Goal: Obtain resource: Download file/media

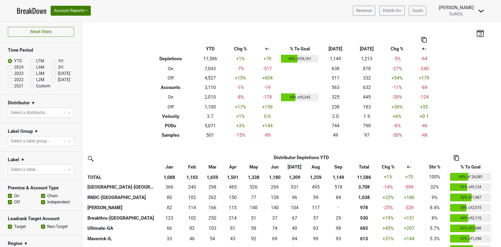
click at [58, 79] on label "[DATE]" at bounding box center [64, 80] width 12 height 6
click at [52, 79] on input "[DATE]" at bounding box center [62, 79] width 21 height 5
radio input "true"
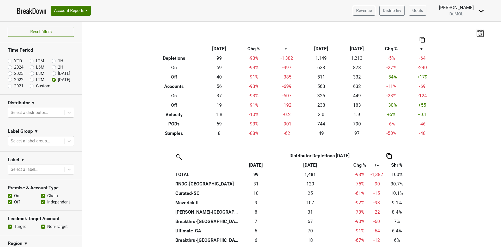
click at [58, 73] on label "[DATE]" at bounding box center [64, 74] width 12 height 6
click at [52, 73] on input "[DATE]" at bounding box center [62, 73] width 21 height 5
radio input "true"
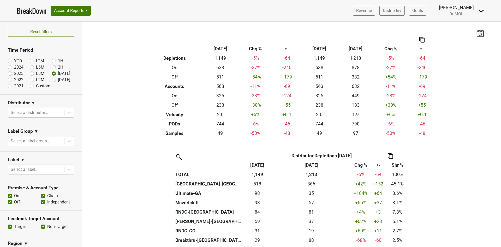
click at [106, 68] on div "Filters Breakdown Type [DATE] Chg % +- Sep ‘[DATE] Chg % +- Depletions 1,149 -5…" at bounding box center [291, 135] width 419 height 226
click at [88, 13] on button "Account Reports" at bounding box center [71, 11] width 40 height 10
click at [90, 49] on link "Chain Compliance" at bounding box center [74, 48] width 46 height 8
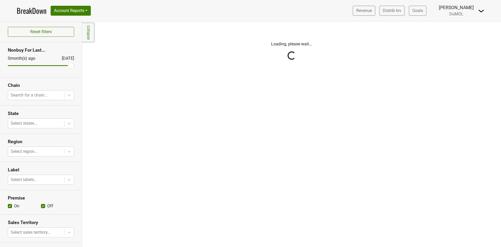
click at [96, 39] on div "Filters Collapse Loading, please wait..." at bounding box center [291, 135] width 419 height 226
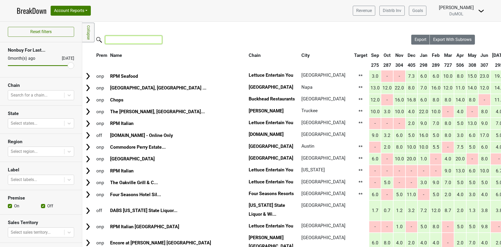
click at [124, 41] on input "search" at bounding box center [133, 40] width 57 height 8
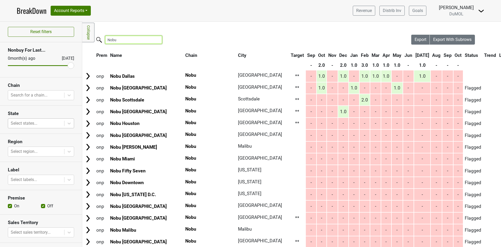
type input "Nobu"
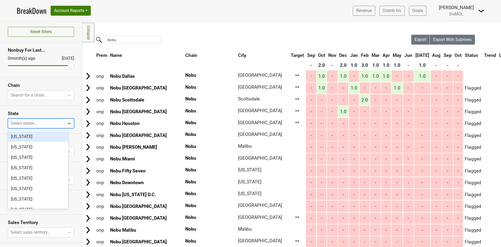
click at [65, 128] on div at bounding box center [68, 123] width 9 height 9
type input "ca"
click at [29, 133] on div "California" at bounding box center [38, 137] width 60 height 10
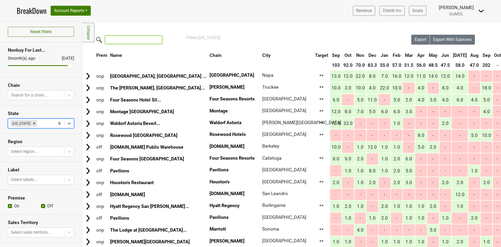
click at [128, 43] on input "search" at bounding box center [133, 40] width 57 height 8
type input "C"
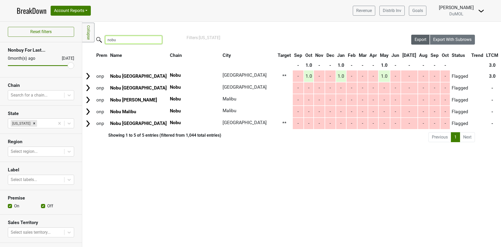
type input "nobu"
click at [421, 40] on span "Export" at bounding box center [421, 39] width 12 height 5
